Goal: Transaction & Acquisition: Purchase product/service

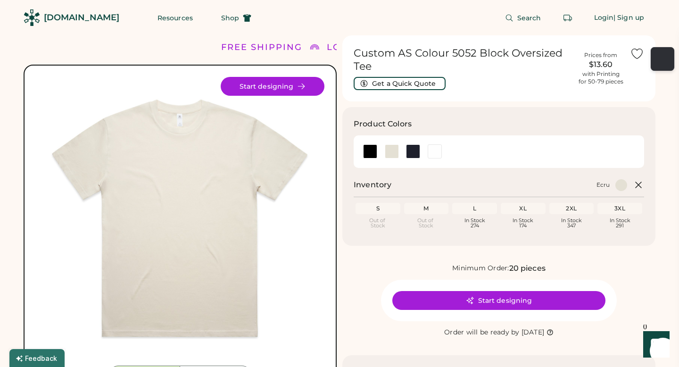
click at [81, 16] on div "[DOMAIN_NAME]" at bounding box center [81, 18] width 75 height 12
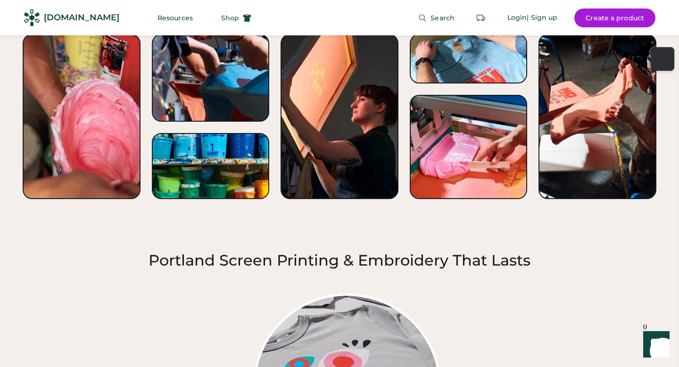
scroll to position [1070, 0]
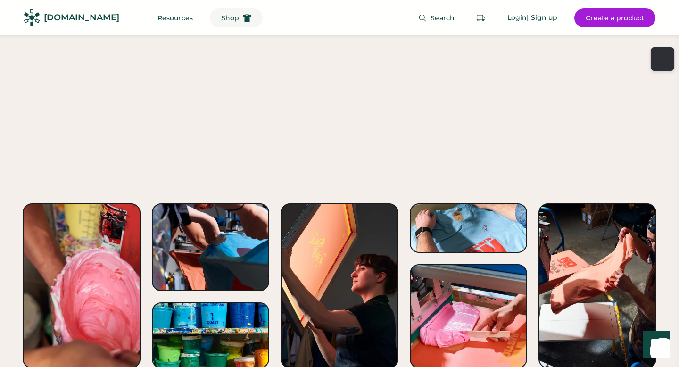
click at [221, 15] on span "Shop" at bounding box center [230, 18] width 18 height 7
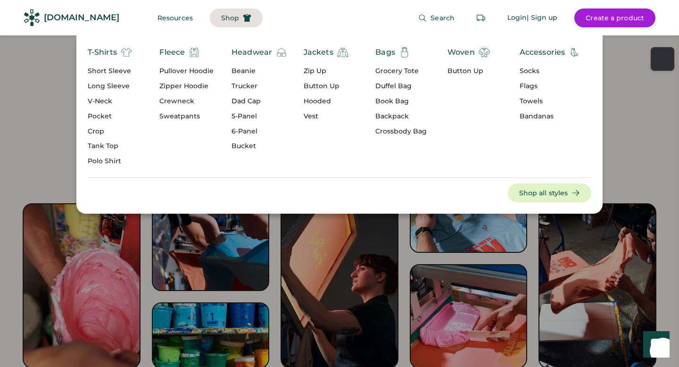
click at [111, 54] on div "T-Shirts" at bounding box center [102, 52] width 29 height 11
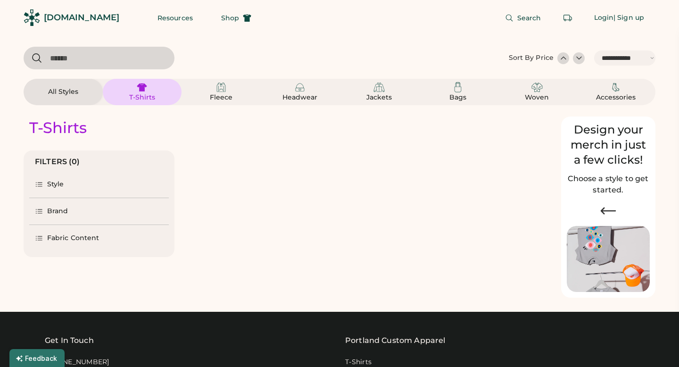
select select "*****"
select select "*"
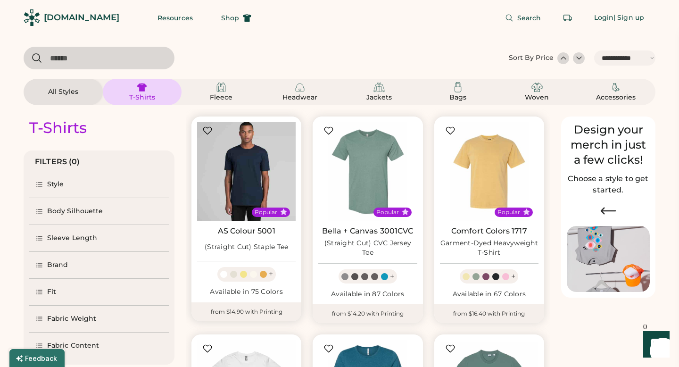
scroll to position [10, 0]
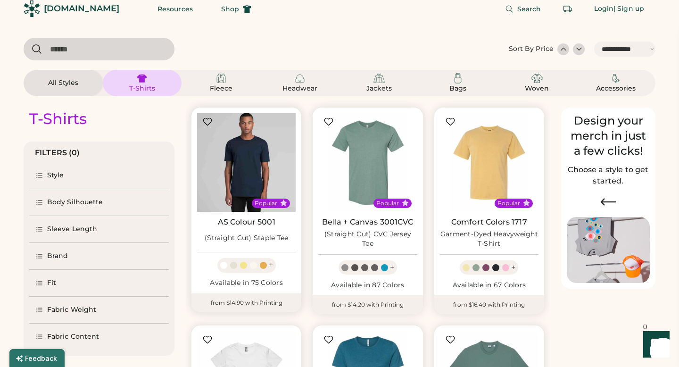
select select "*****"
select select "*"
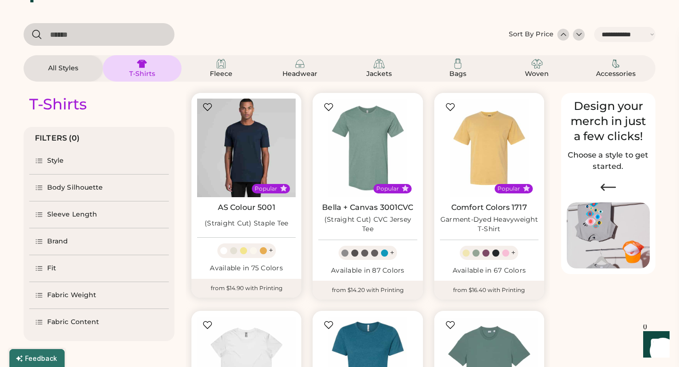
scroll to position [24, 0]
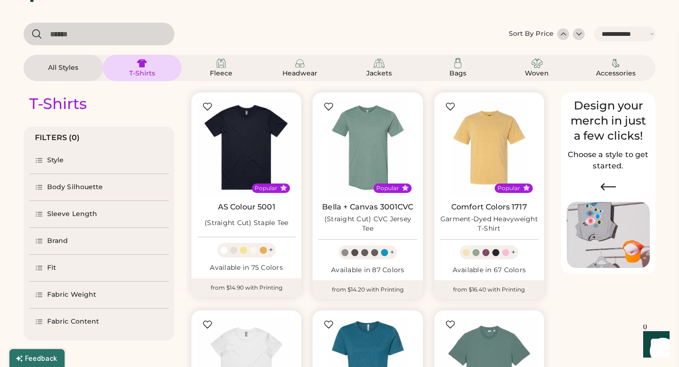
click at [70, 161] on div "Style" at bounding box center [99, 160] width 140 height 26
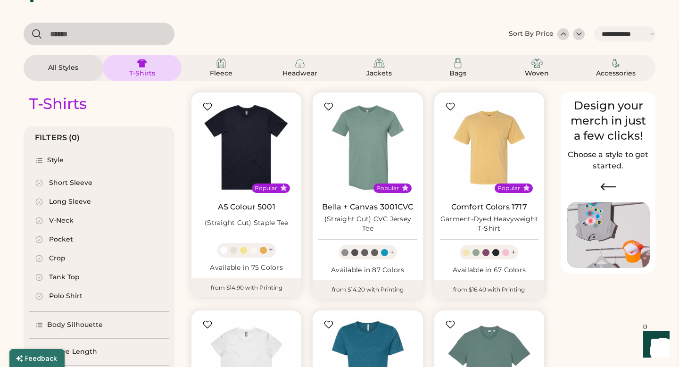
click at [70, 161] on div "Style" at bounding box center [99, 160] width 140 height 26
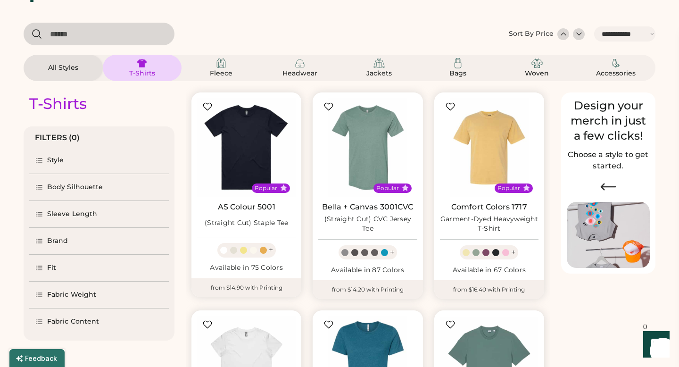
click at [76, 257] on div "Fit" at bounding box center [99, 268] width 140 height 26
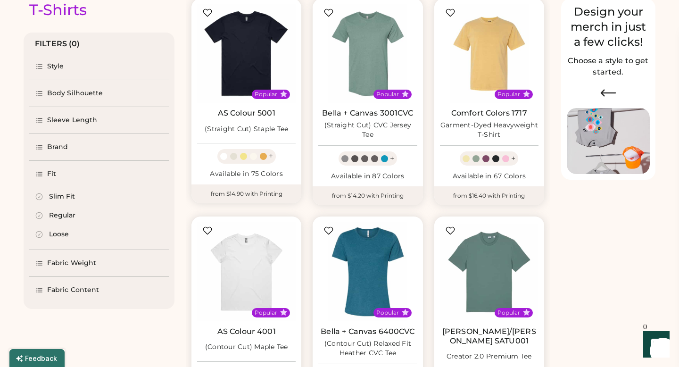
scroll to position [121, 0]
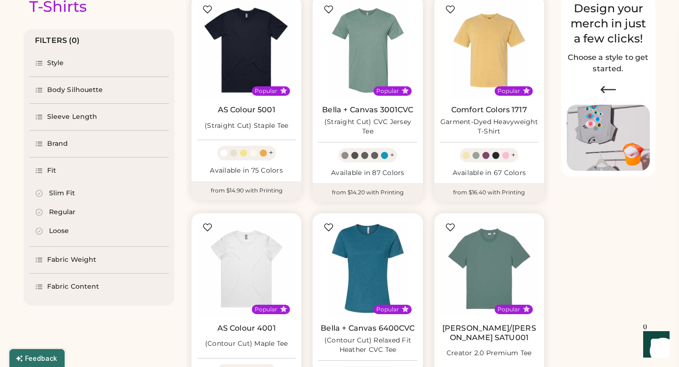
click at [76, 256] on div "Fabric Weight" at bounding box center [71, 259] width 49 height 9
click at [79, 294] on div "Fabric Content" at bounding box center [99, 287] width 140 height 26
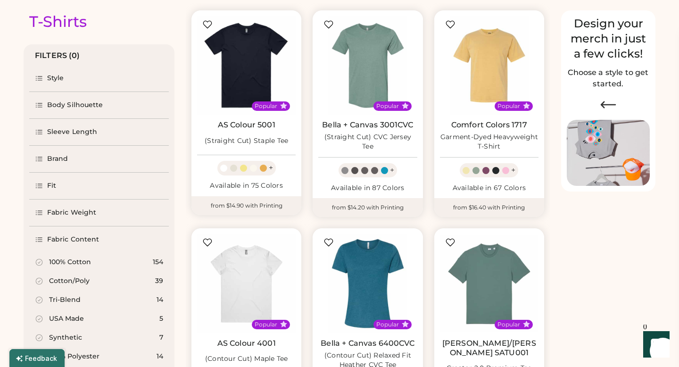
scroll to position [105, 0]
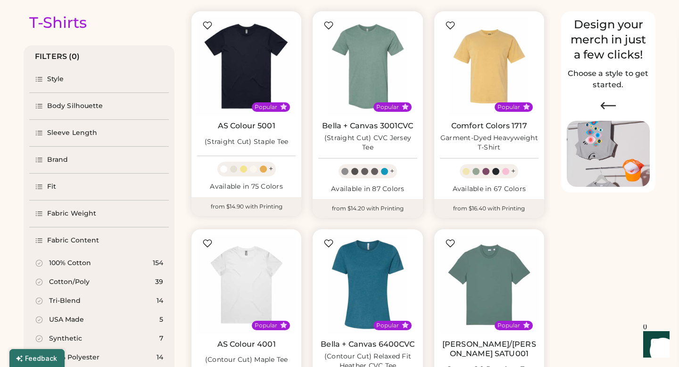
click at [83, 103] on div "Body Silhouette" at bounding box center [75, 105] width 56 height 9
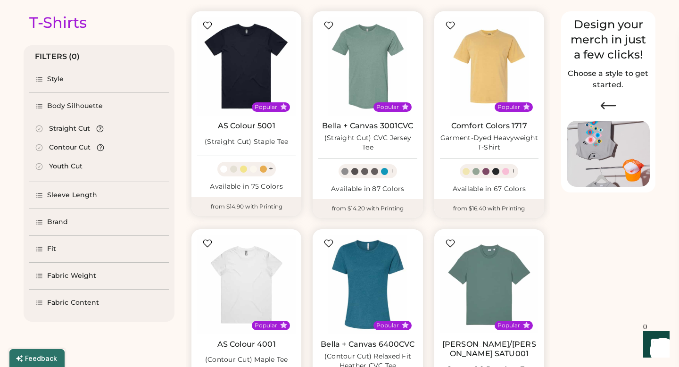
click at [87, 202] on div "Sleeve Length" at bounding box center [99, 195] width 140 height 26
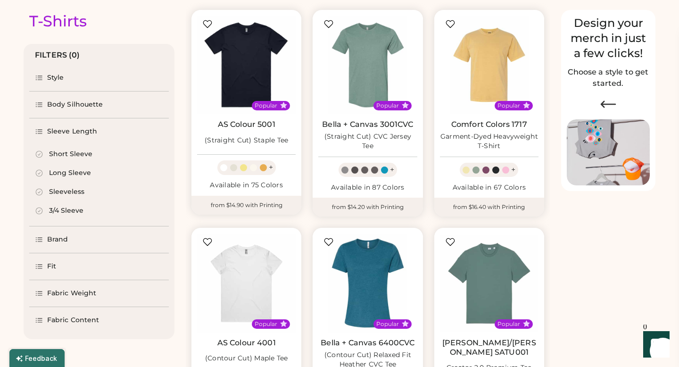
click at [86, 239] on div "Brand" at bounding box center [99, 239] width 140 height 26
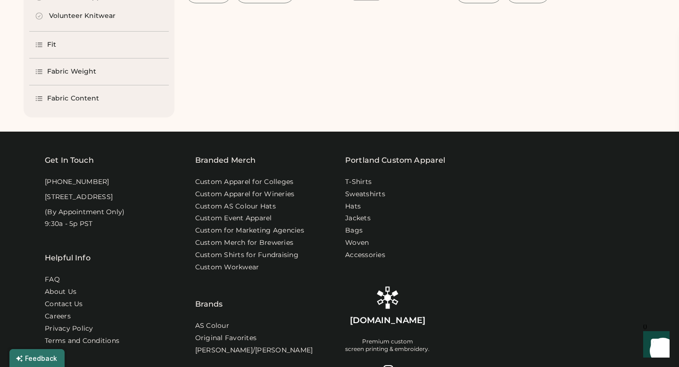
scroll to position [1164, 0]
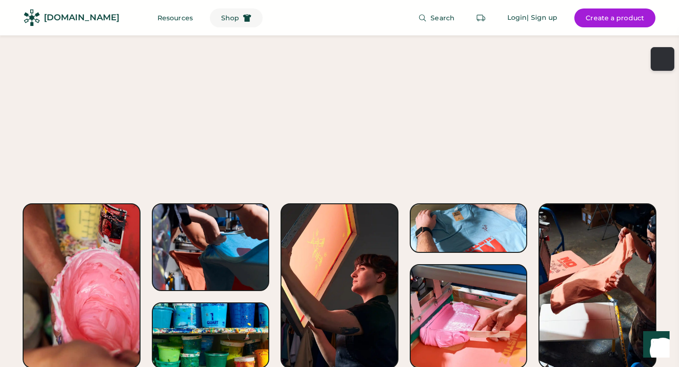
click at [221, 18] on span "Shop" at bounding box center [230, 18] width 18 height 7
